Goal: Task Accomplishment & Management: Use online tool/utility

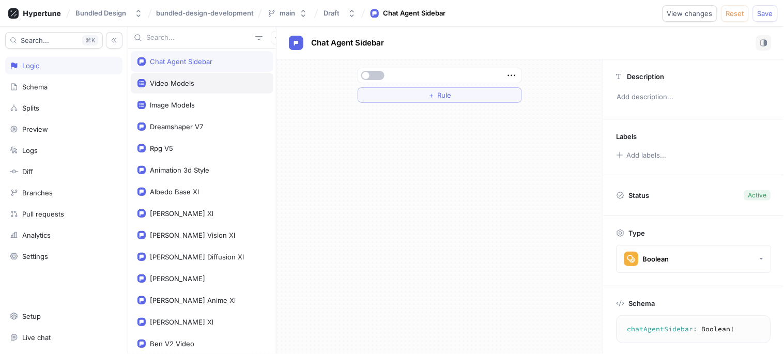
scroll to position [59, 0]
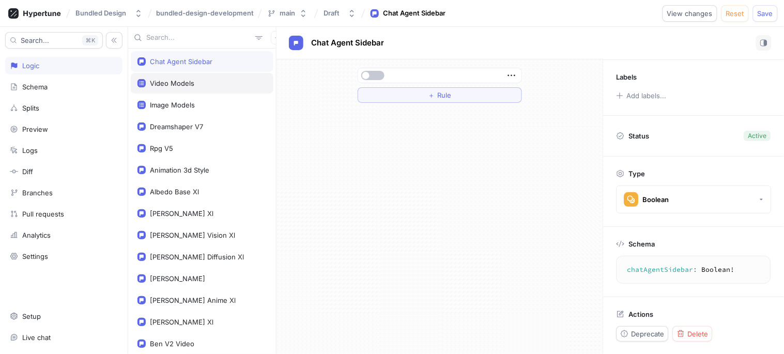
click at [197, 87] on div "Video Models" at bounding box center [201, 83] width 129 height 8
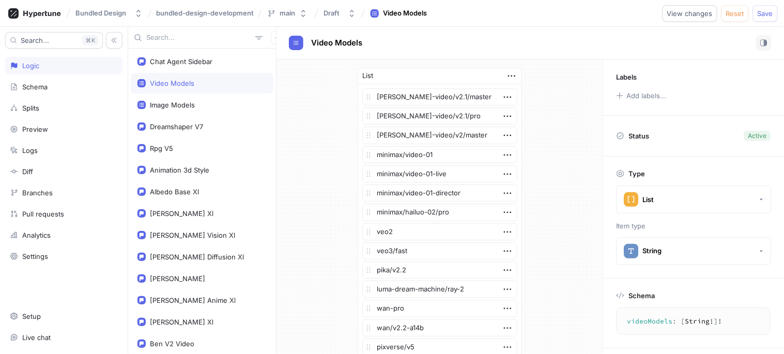
click at [507, 231] on icon "button" at bounding box center [507, 231] width 11 height 11
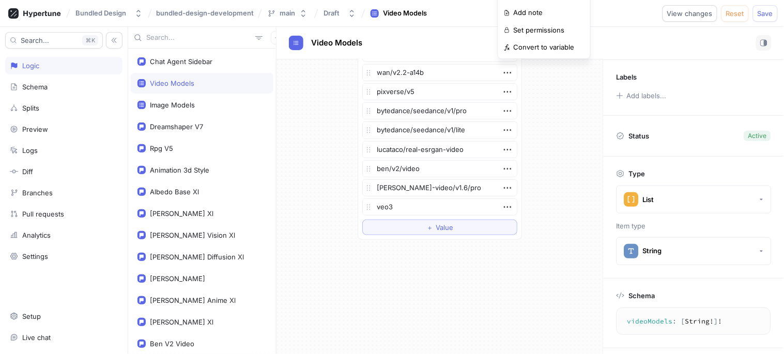
click at [518, 220] on div "List [PERSON_NAME]-video/v2.1/master [PERSON_NAME]-video/v2.1/pro [PERSON_NAME]…" at bounding box center [439, 26] width 181 height 444
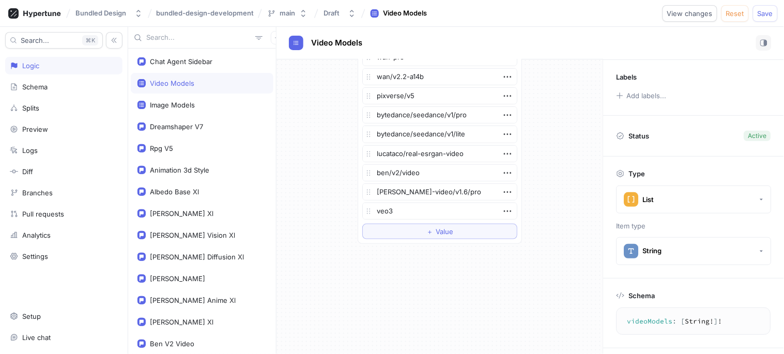
scroll to position [255, 0]
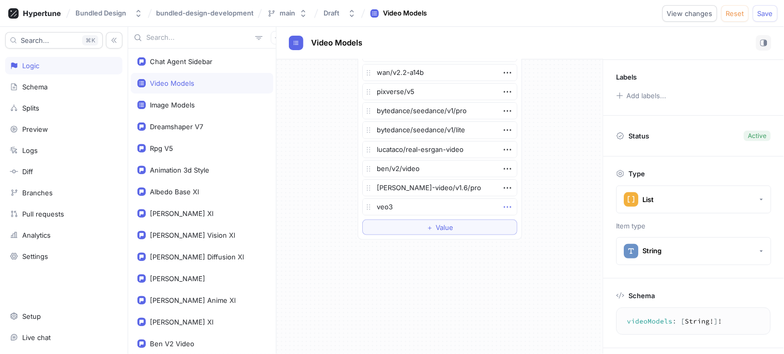
click at [502, 207] on icon "button" at bounding box center [507, 207] width 11 height 11
click at [518, 226] on p "Delete" at bounding box center [523, 226] width 21 height 10
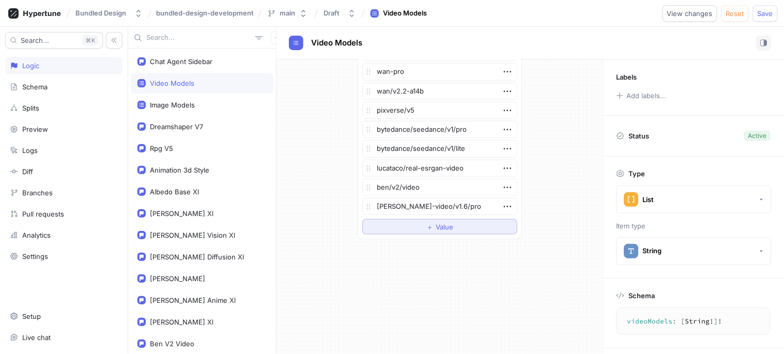
scroll to position [236, 0]
click at [166, 109] on div "Image Models" at bounding box center [172, 105] width 45 height 8
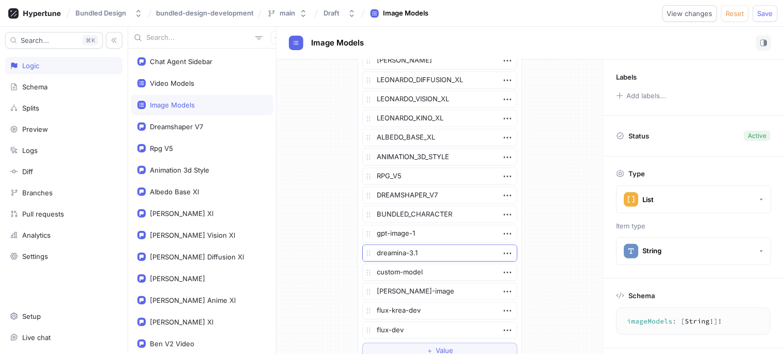
scroll to position [640, 0]
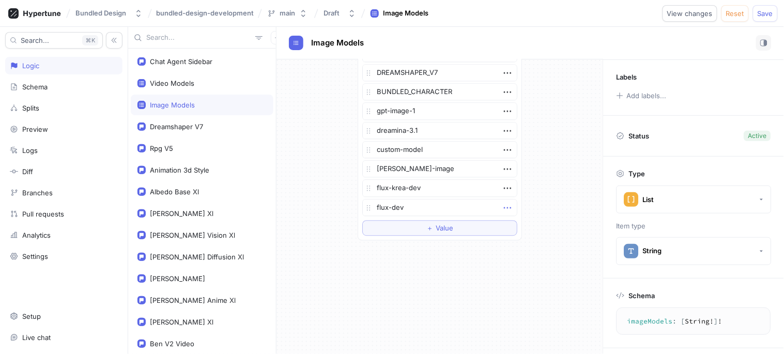
click at [502, 210] on icon "button" at bounding box center [507, 207] width 11 height 11
click at [521, 222] on p "Delete" at bounding box center [523, 226] width 21 height 10
click at [757, 23] on div "Bundled Design bundled-design-development main Draft Image Models View changes …" at bounding box center [392, 13] width 784 height 27
click at [764, 17] on button "Save" at bounding box center [765, 13] width 25 height 17
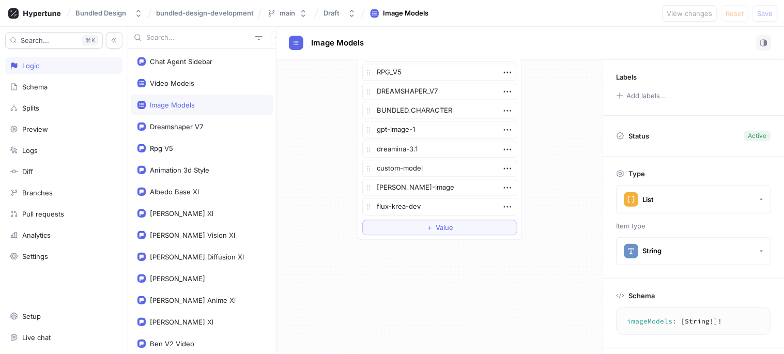
type textarea "x"
